Goal: Task Accomplishment & Management: Manage account settings

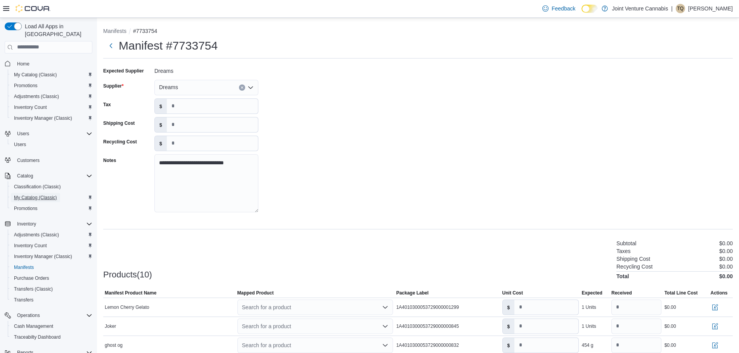
click at [50, 195] on span "My Catalog (Classic)" at bounding box center [35, 198] width 43 height 6
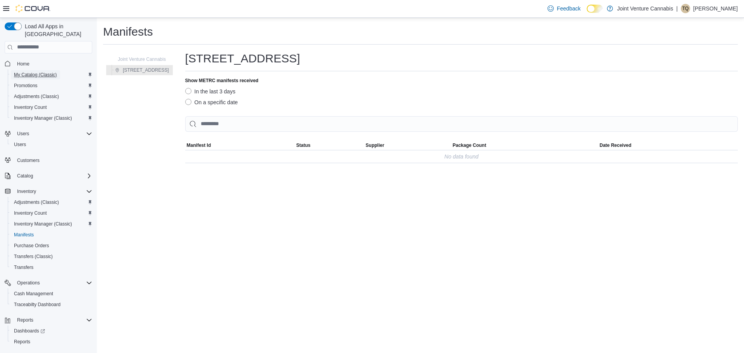
click at [42, 72] on span "My Catalog (Classic)" at bounding box center [35, 75] width 43 height 6
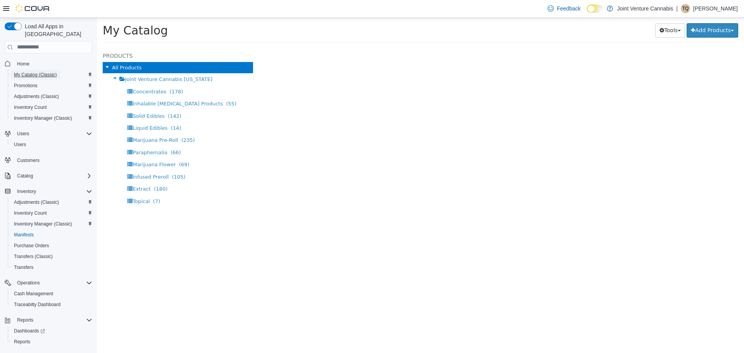
select select "**********"
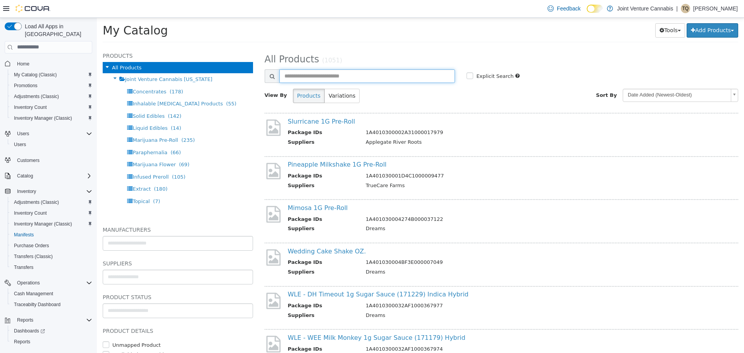
click at [313, 75] on input "text" at bounding box center [368, 76] width 176 height 14
type input "******"
select select "**********"
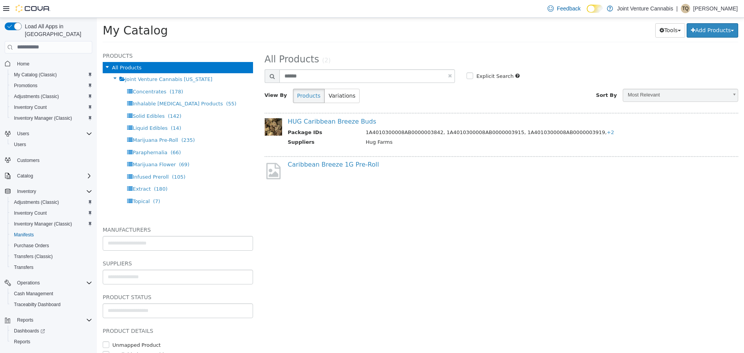
click at [357, 115] on div "HUG Caribbean Breeze Buds Package IDs 1A4010300008AB0000003842, 1A4010300008AB0…" at bounding box center [502, 131] width 474 height 39
click at [357, 120] on link "HUG Caribbean Breeze Buds" at bounding box center [332, 120] width 88 height 7
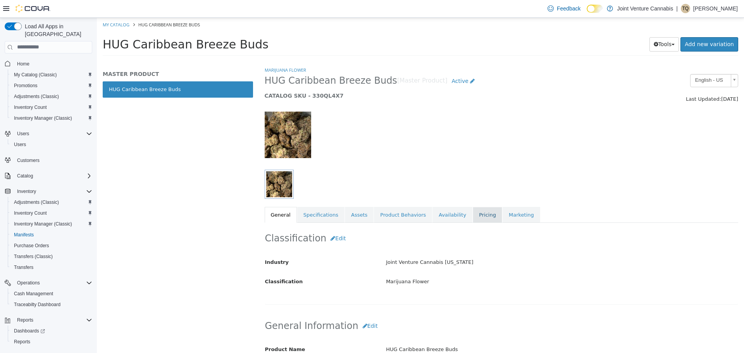
click at [473, 211] on link "Pricing" at bounding box center [487, 215] width 29 height 16
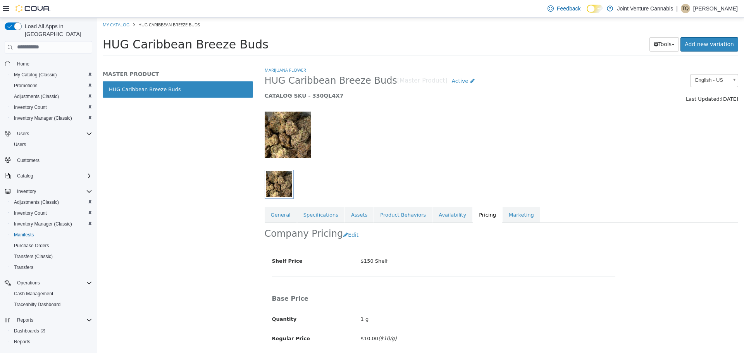
scroll to position [116, 0]
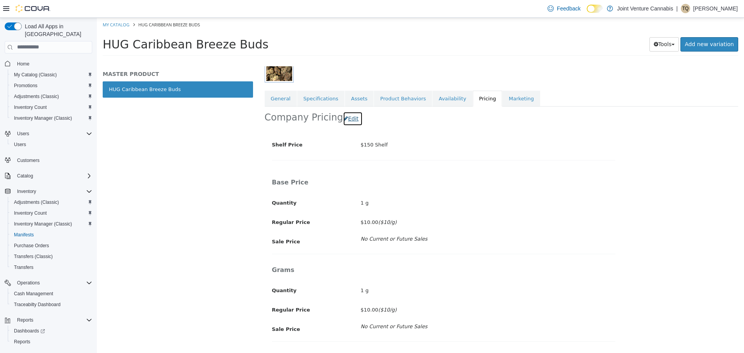
click at [344, 119] on icon "button" at bounding box center [346, 118] width 5 height 5
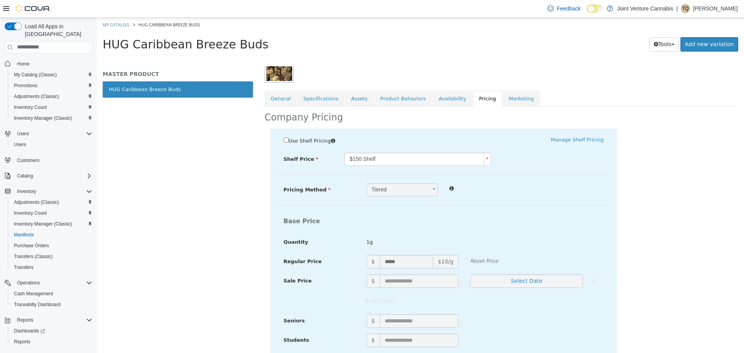
scroll to position [0, 0]
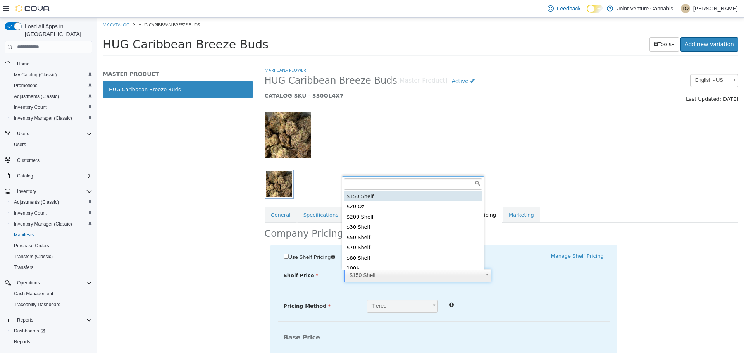
click at [383, 60] on body "Saving Bulk Changes... × My Catalog HUG Caribbean Breeze Buds HUG Caribbean Bre…" at bounding box center [421, 38] width 648 height 43
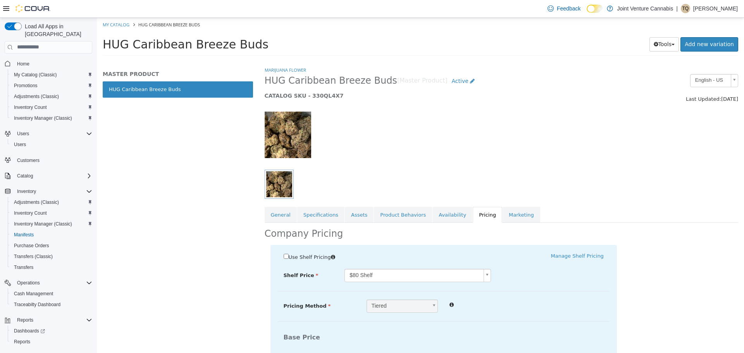
drag, startPoint x: 559, startPoint y: 131, endPoint x: 525, endPoint y: 125, distance: 35.1
click at [525, 125] on div at bounding box center [502, 136] width 486 height 66
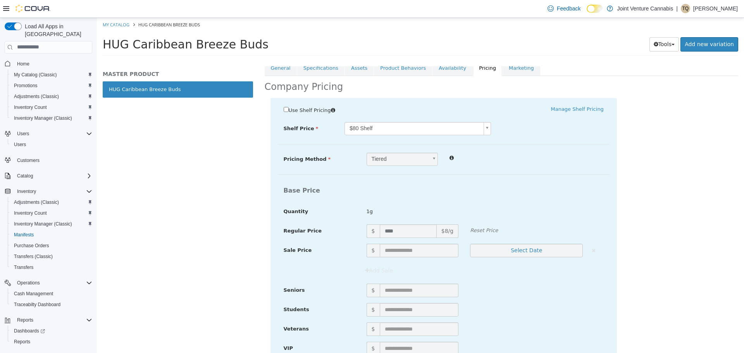
scroll to position [155, 0]
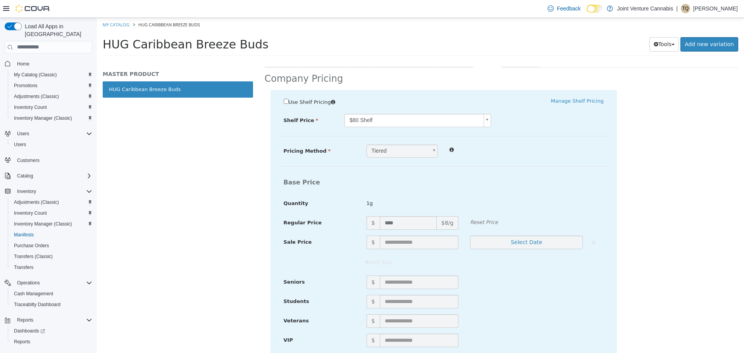
click at [478, 60] on body "Saving Bulk Changes... × My Catalog HUG Caribbean Breeze Buds HUG Caribbean Bre…" at bounding box center [421, 38] width 648 height 43
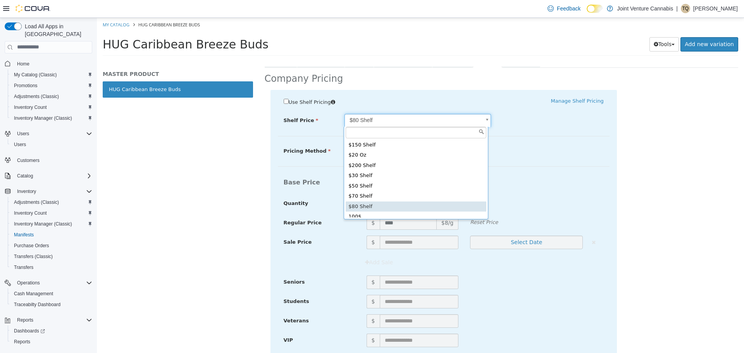
click at [414, 60] on body "Saving Bulk Changes... × My Catalog HUG Caribbean Breeze Buds HUG Caribbean Bre…" at bounding box center [421, 38] width 648 height 43
type input "*****"
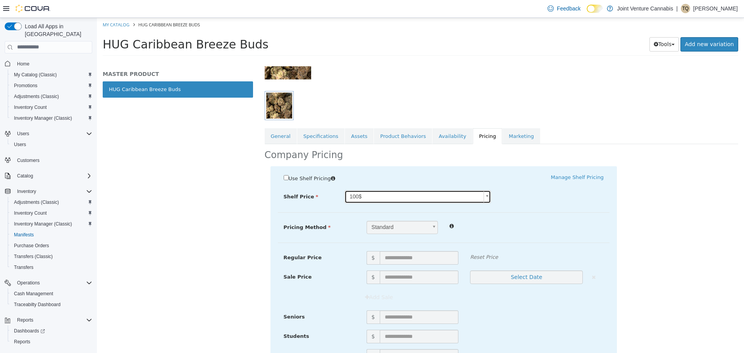
scroll to position [195, 0]
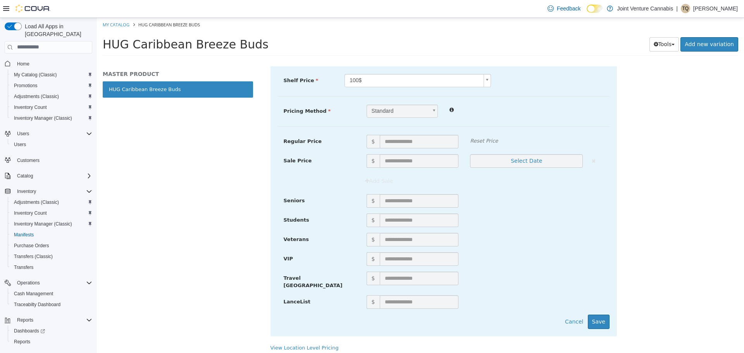
drag, startPoint x: 642, startPoint y: 311, endPoint x: 614, endPoint y: 318, distance: 29.5
click at [621, 318] on div "Use Shelf Pricing    Manage Shelf Pricing Shelf Price 100$ ***** Shelf Price is…" at bounding box center [502, 197] width 474 height 294
click at [598, 319] on button "Save" at bounding box center [599, 321] width 22 height 14
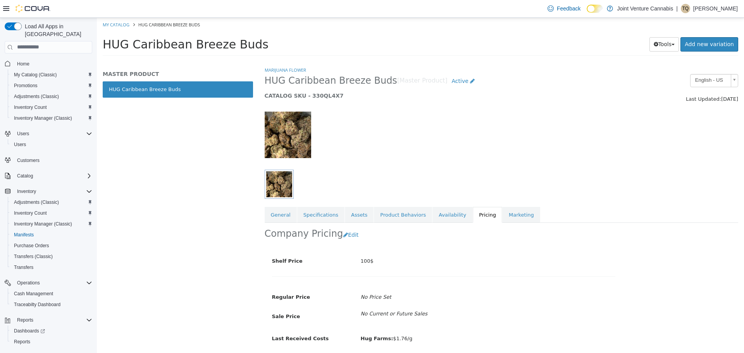
scroll to position [27, 0]
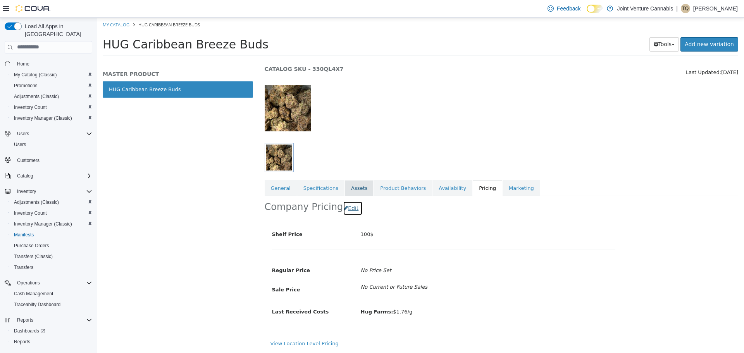
click at [348, 212] on button "Edit" at bounding box center [353, 208] width 20 height 14
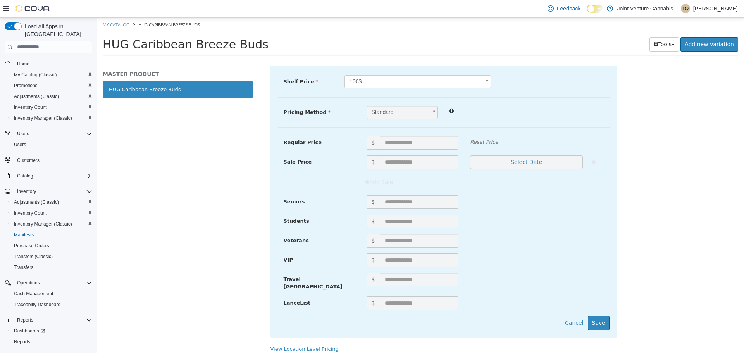
scroll to position [195, 0]
click at [413, 60] on body "Saving Bulk Changes... × Saved changes My Catalog HUG Caribbean Breeze Buds HUG…" at bounding box center [421, 38] width 648 height 43
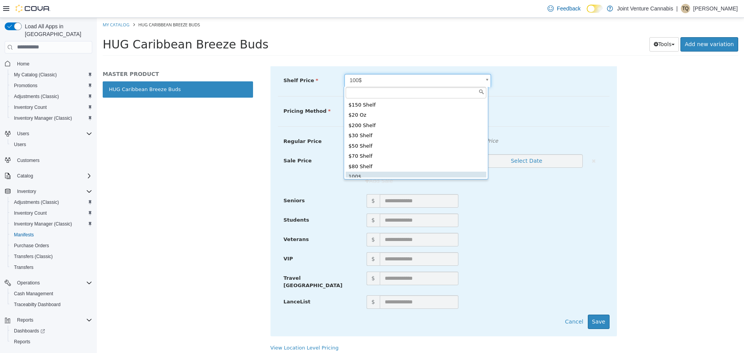
scroll to position [2, 0]
click at [473, 49] on body "Saving Bulk Changes... × Saved changes My Catalog HUG Caribbean Breeze Buds HUG…" at bounding box center [421, 38] width 648 height 43
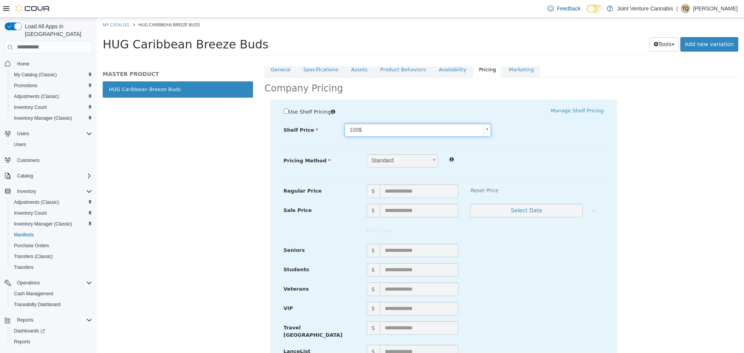
scroll to position [79, 0]
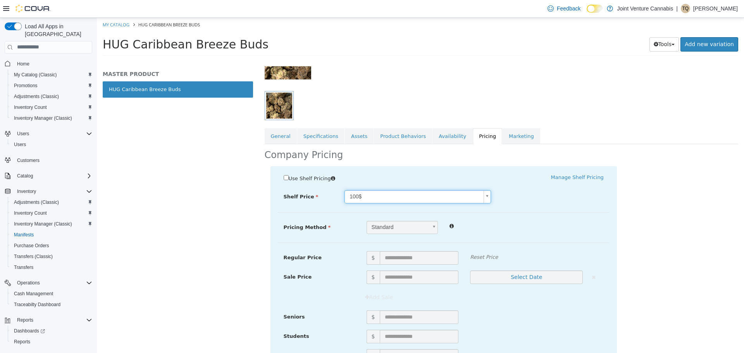
click at [383, 60] on body "Saving Bulk Changes... × Saved changes My Catalog HUG Caribbean Breeze Buds HUG…" at bounding box center [421, 38] width 648 height 43
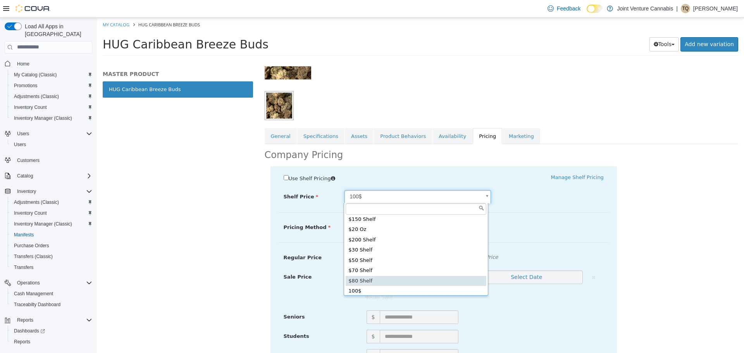
type input "*****"
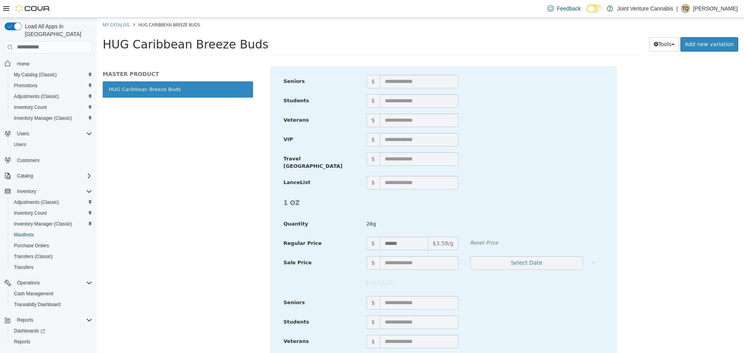
scroll to position [1322, 0]
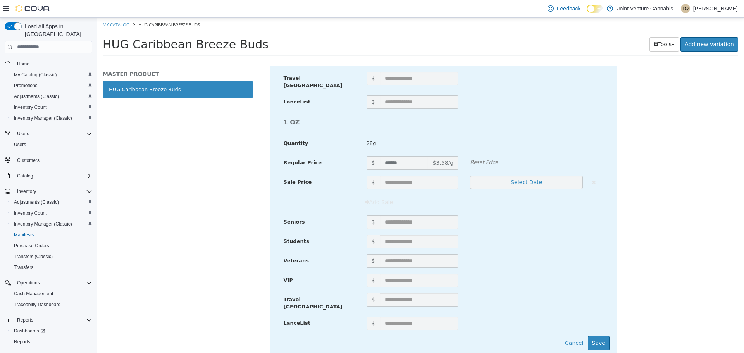
click at [593, 316] on div "LanceList $" at bounding box center [444, 325] width 332 height 19
click at [593, 336] on button "Save" at bounding box center [599, 343] width 22 height 14
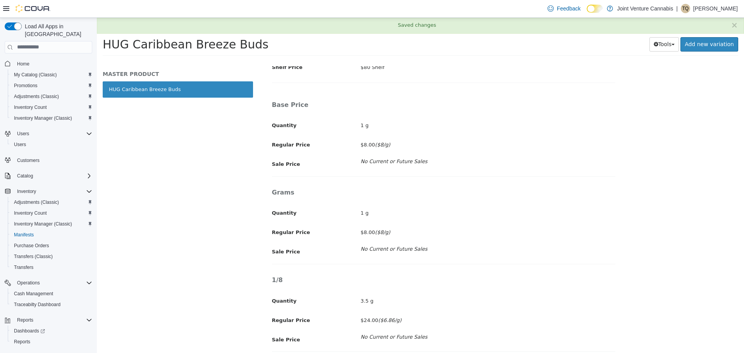
scroll to position [0, 0]
